Goal: Information Seeking & Learning: Check status

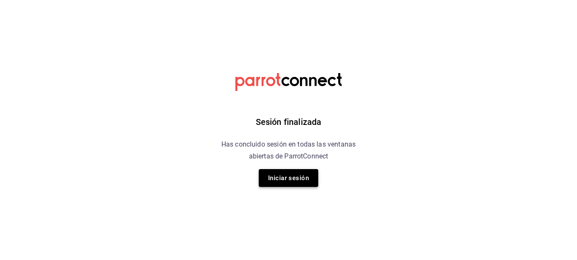
click at [283, 179] on button "Iniciar sesión" at bounding box center [288, 178] width 59 height 18
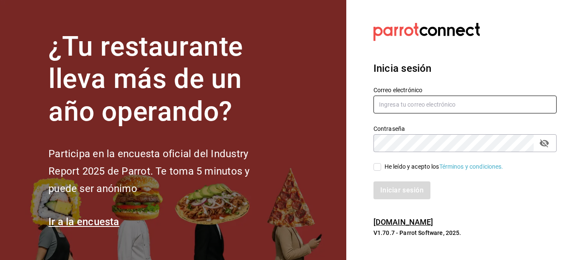
type input "bebasepulveda@hotmail.com"
click at [379, 169] on input "He leído y acepto los Términos y condiciones." at bounding box center [378, 167] width 8 height 8
checkbox input "true"
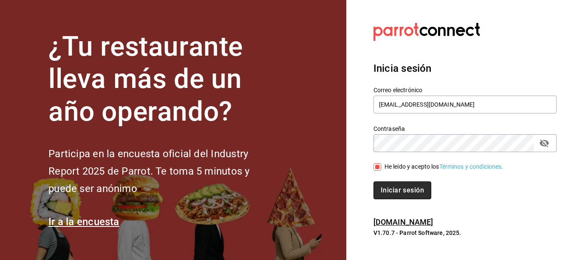
click at [393, 191] on button "Iniciar sesión" at bounding box center [403, 190] width 58 height 18
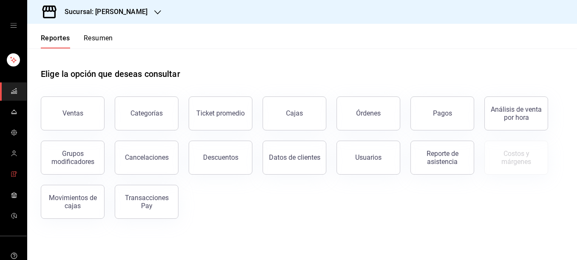
click at [7, 175] on link "mailbox folders" at bounding box center [13, 175] width 27 height 18
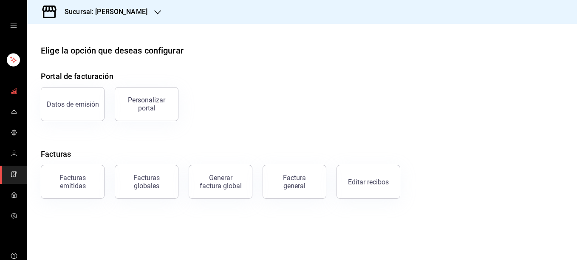
click at [12, 89] on icon "mailbox folders" at bounding box center [14, 91] width 7 height 7
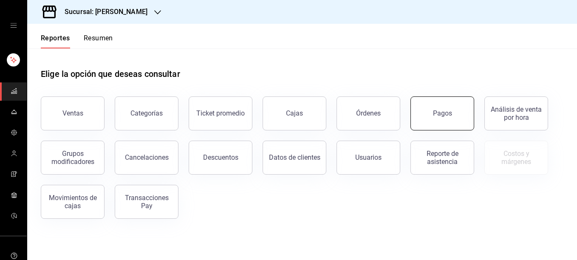
click at [423, 106] on button "Pagos" at bounding box center [442, 113] width 64 height 34
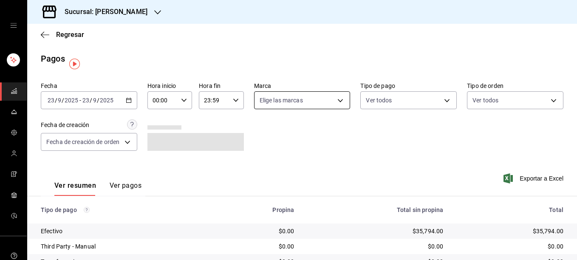
click at [314, 108] on body "Sucursal: [PERSON_NAME] Regresar Pagos Fecha [DATE] [DATE] - [DATE] [DATE] Hora…" at bounding box center [288, 130] width 577 height 260
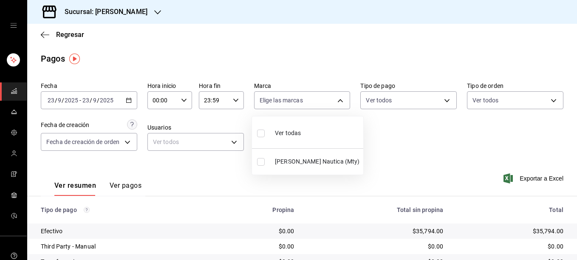
click at [262, 165] on input "checkbox" at bounding box center [261, 162] width 8 height 8
checkbox input "true"
type input "e6600c40-0213-48d4-9f06-7294223b882d"
checkbox input "true"
click at [418, 107] on div at bounding box center [288, 130] width 577 height 260
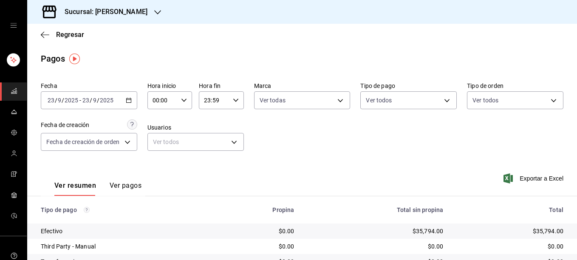
click at [418, 107] on body "Sucursal: [PERSON_NAME] Nautica Regresar Pagos Fecha [DATE] [DATE] - [DATE] [DA…" at bounding box center [288, 130] width 577 height 260
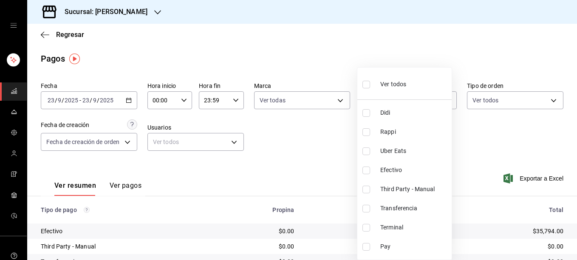
click at [367, 246] on input "checkbox" at bounding box center [366, 247] width 8 height 8
checkbox input "true"
type input "ed2faed8-f60e-4dc6-af23-320ee1fe46d5"
drag, startPoint x: 574, startPoint y: 88, endPoint x: 578, endPoint y: 177, distance: 89.8
click at [577, 177] on html "Sucursal: [PERSON_NAME] Regresar Pagos Fecha [DATE] [DATE] - [DATE] [DATE] Hora…" at bounding box center [288, 130] width 577 height 260
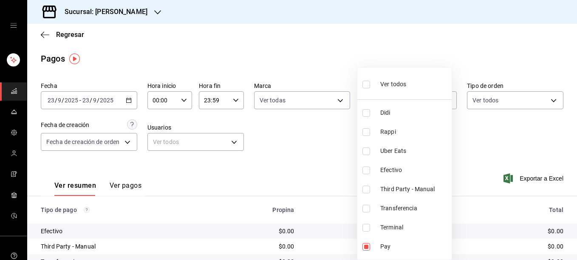
click at [122, 188] on div at bounding box center [288, 130] width 577 height 260
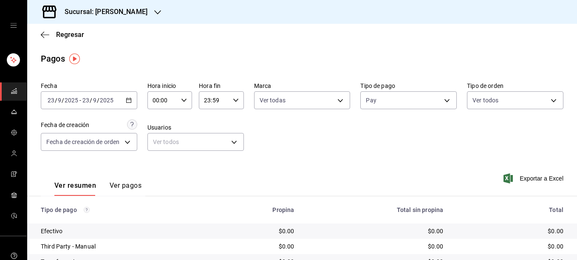
click at [122, 188] on button "Ver pagos" at bounding box center [126, 188] width 32 height 14
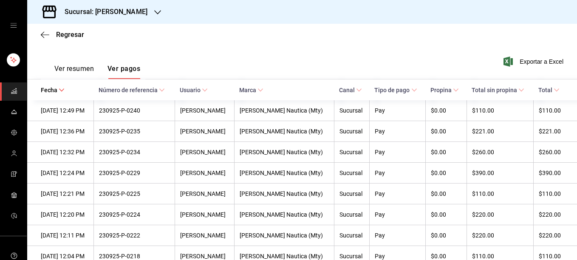
scroll to position [118, 0]
